Goal: Task Accomplishment & Management: Use online tool/utility

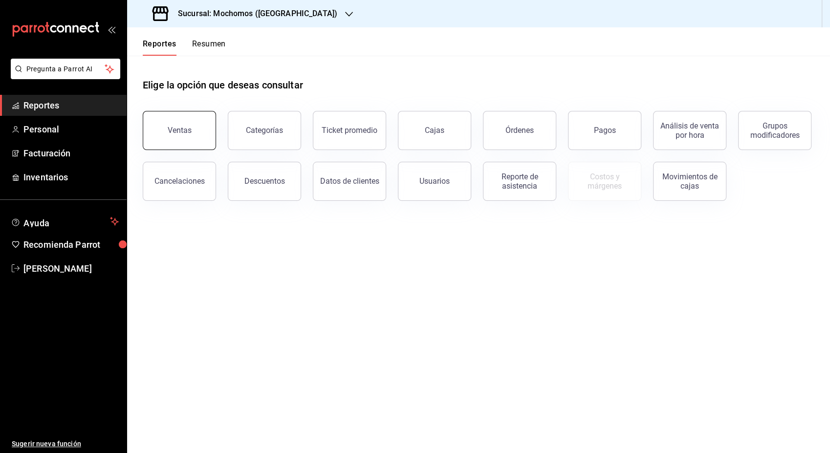
click at [191, 134] on button "Ventas" at bounding box center [179, 130] width 73 height 39
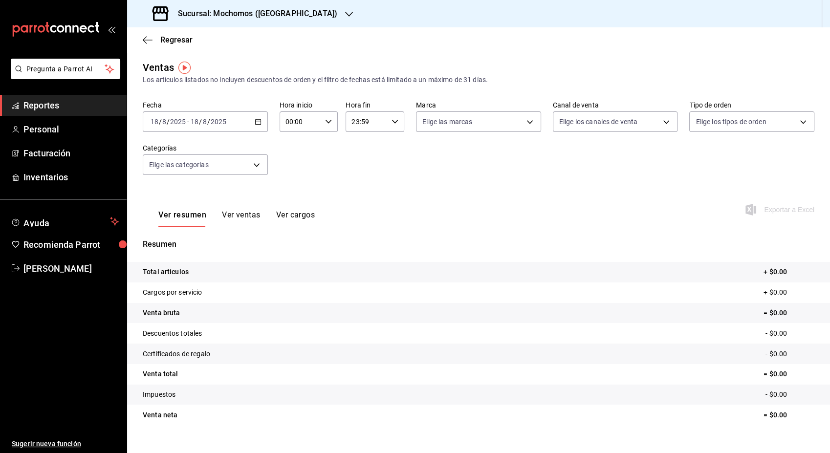
click at [256, 122] on icon "button" at bounding box center [258, 121] width 7 height 7
click at [189, 241] on span "Rango de fechas" at bounding box center [189, 239] width 76 height 10
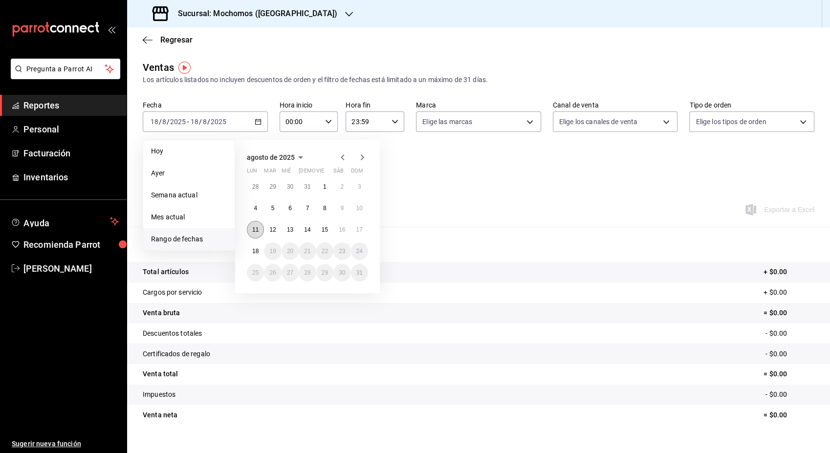
click at [259, 233] on button "11" at bounding box center [255, 230] width 17 height 18
click at [255, 252] on abbr "18" at bounding box center [255, 251] width 6 height 7
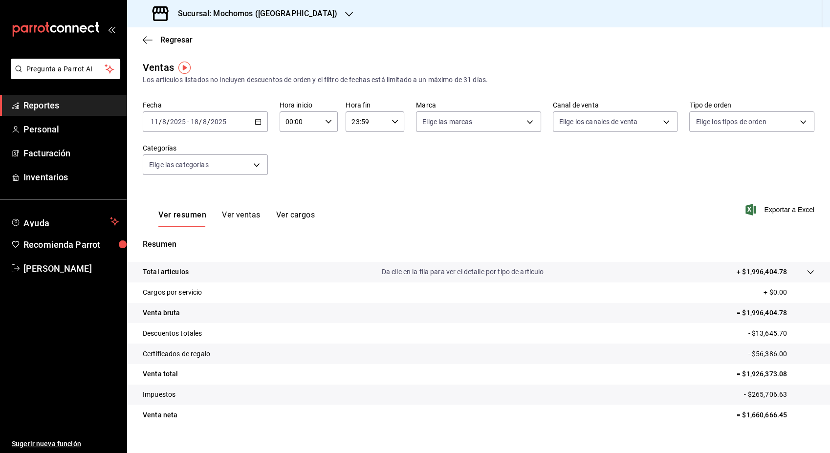
click at [325, 121] on icon "button" at bounding box center [328, 121] width 7 height 7
click at [295, 192] on span "05" at bounding box center [291, 192] width 13 height 8
type input "05:00"
click at [391, 121] on div at bounding box center [415, 226] width 830 height 453
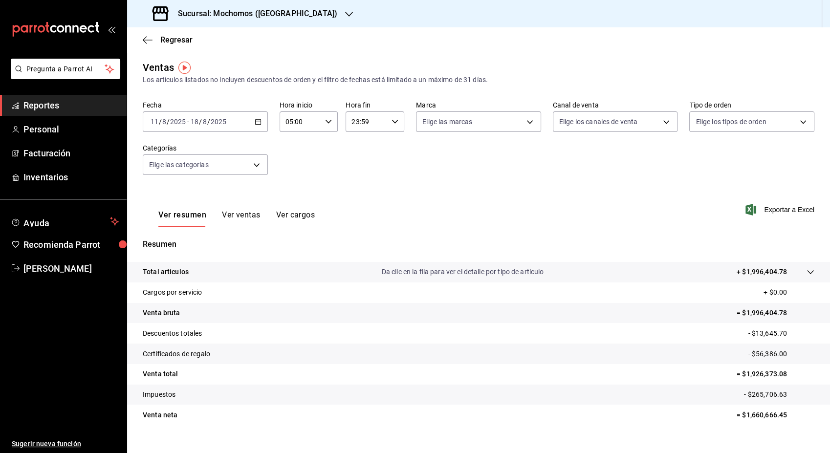
click at [391, 121] on icon "button" at bounding box center [394, 121] width 7 height 7
click at [360, 162] on button "05" at bounding box center [357, 159] width 25 height 20
click at [384, 147] on span "00" at bounding box center [386, 147] width 13 height 8
type input "05:00"
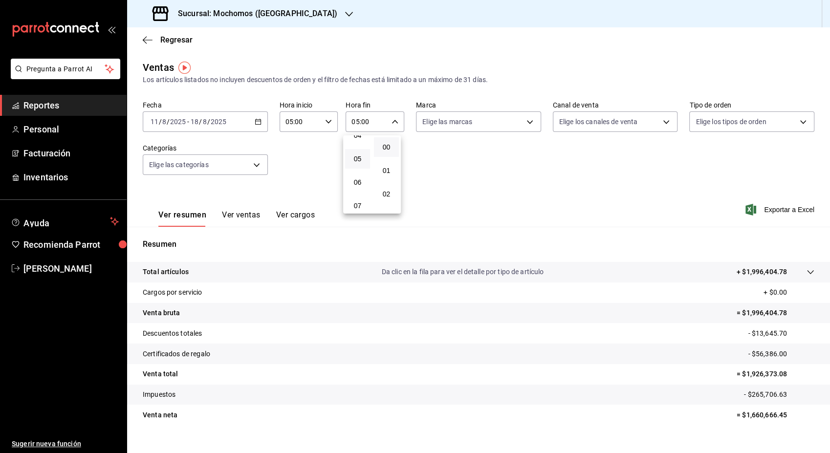
click at [695, 168] on div at bounding box center [415, 226] width 830 height 453
click at [777, 213] on span "Exportar a Excel" at bounding box center [780, 210] width 67 height 12
click at [262, 122] on div "[DATE] [DATE] - [DATE] [DATE]" at bounding box center [205, 121] width 125 height 21
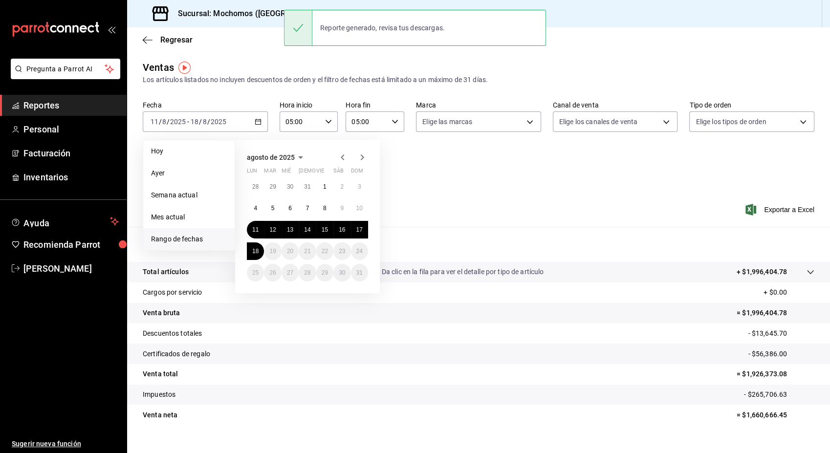
click at [451, 182] on div "Fecha [DATE] [DATE] - [DATE] [DATE] [DATE] [DATE] Semana actual Mes actual [GEO…" at bounding box center [478, 144] width 671 height 86
